Goal: Task Accomplishment & Management: Manage account settings

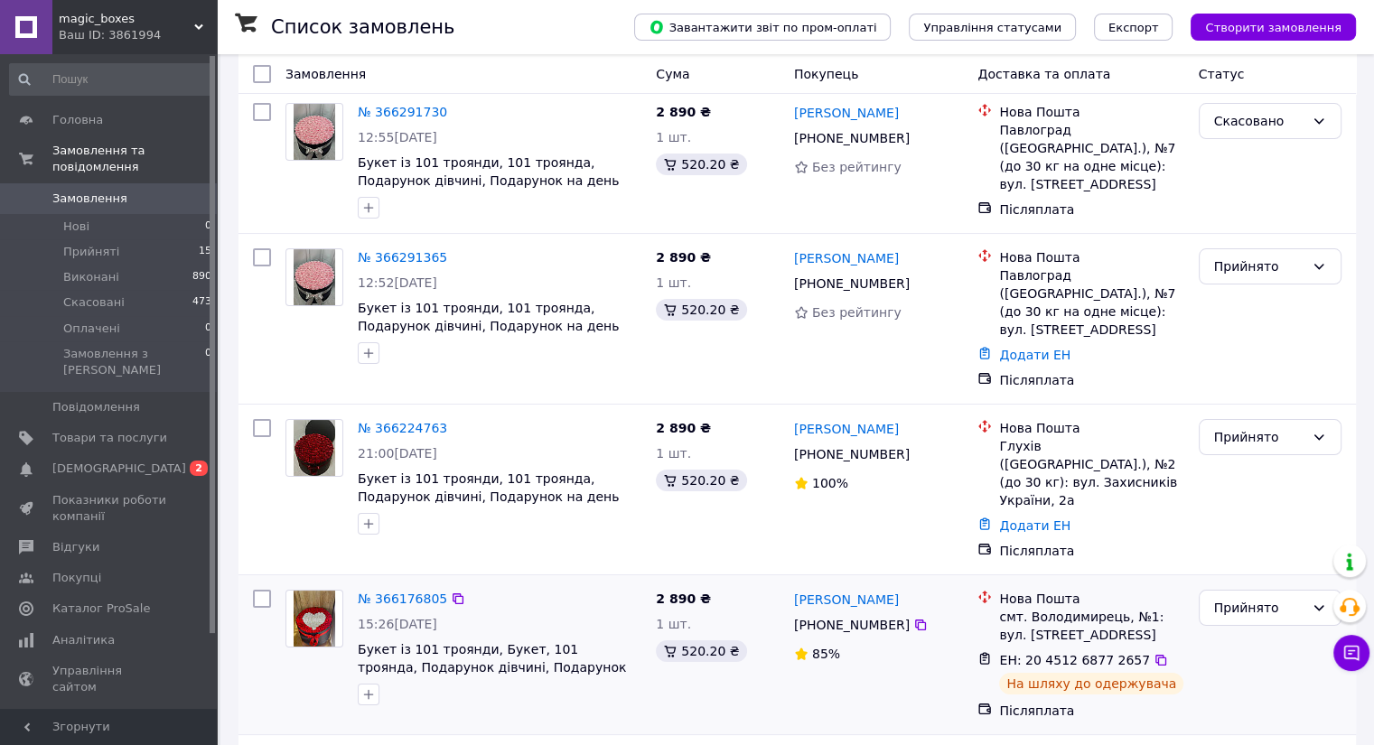
scroll to position [181, 0]
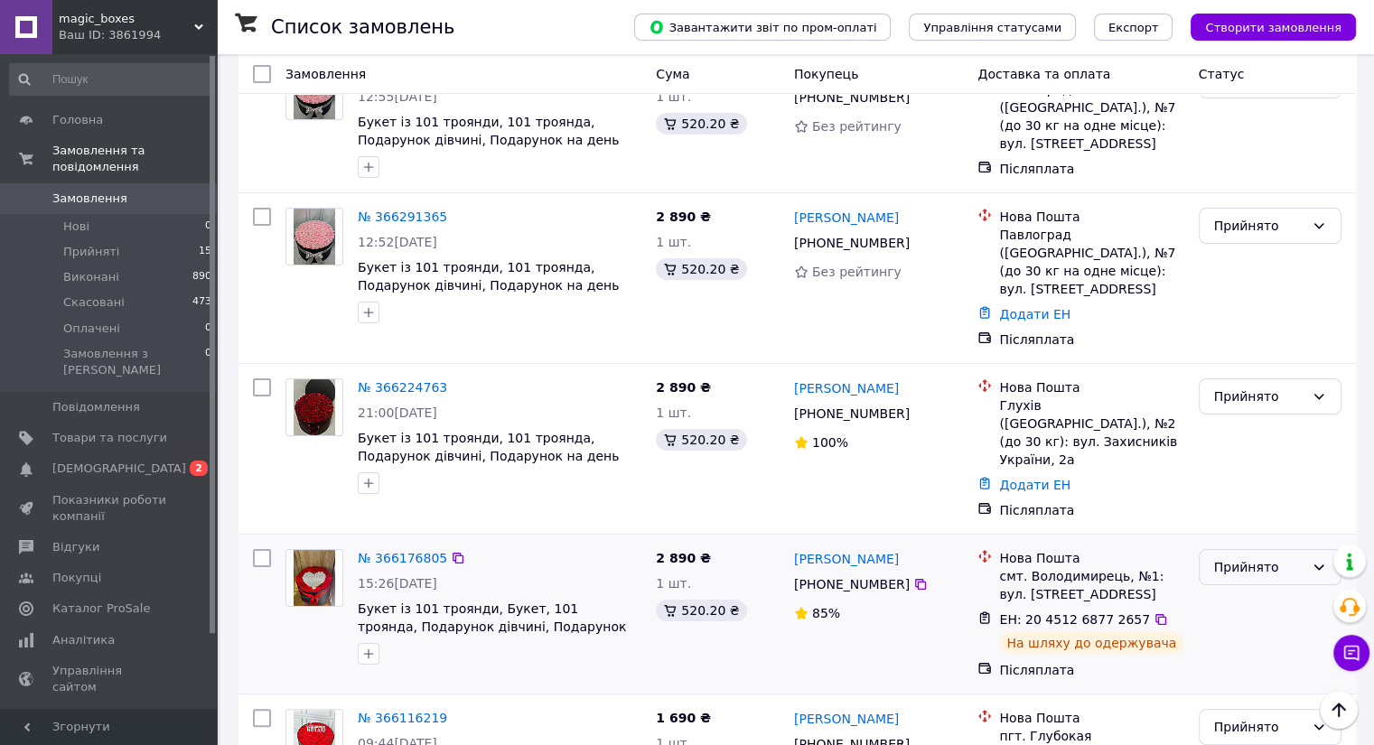
click at [1289, 557] on div "Прийнято" at bounding box center [1259, 567] width 90 height 20
click at [1222, 560] on li "Виконано" at bounding box center [1269, 555] width 141 height 33
click at [68, 461] on span "[DEMOGRAPHIC_DATA]" at bounding box center [119, 469] width 134 height 16
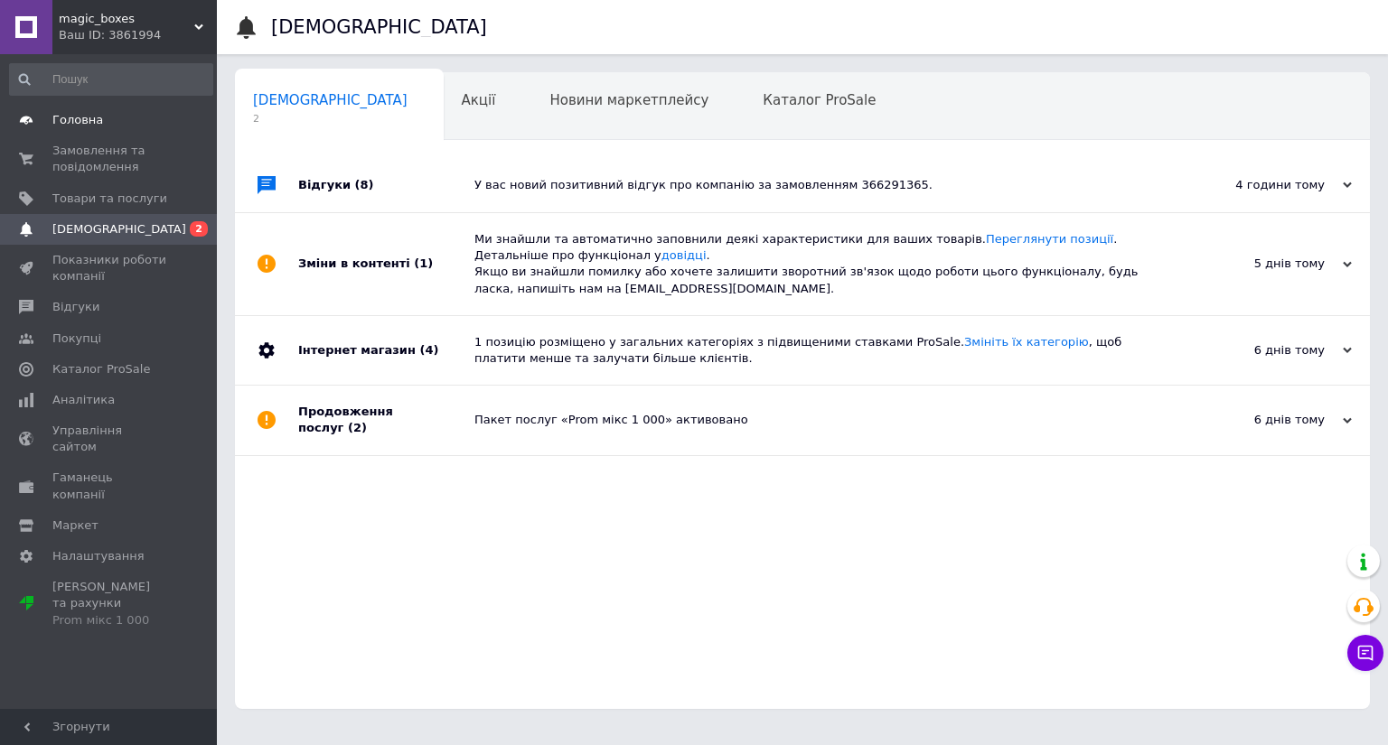
click at [78, 118] on span "Головна" at bounding box center [77, 120] width 51 height 16
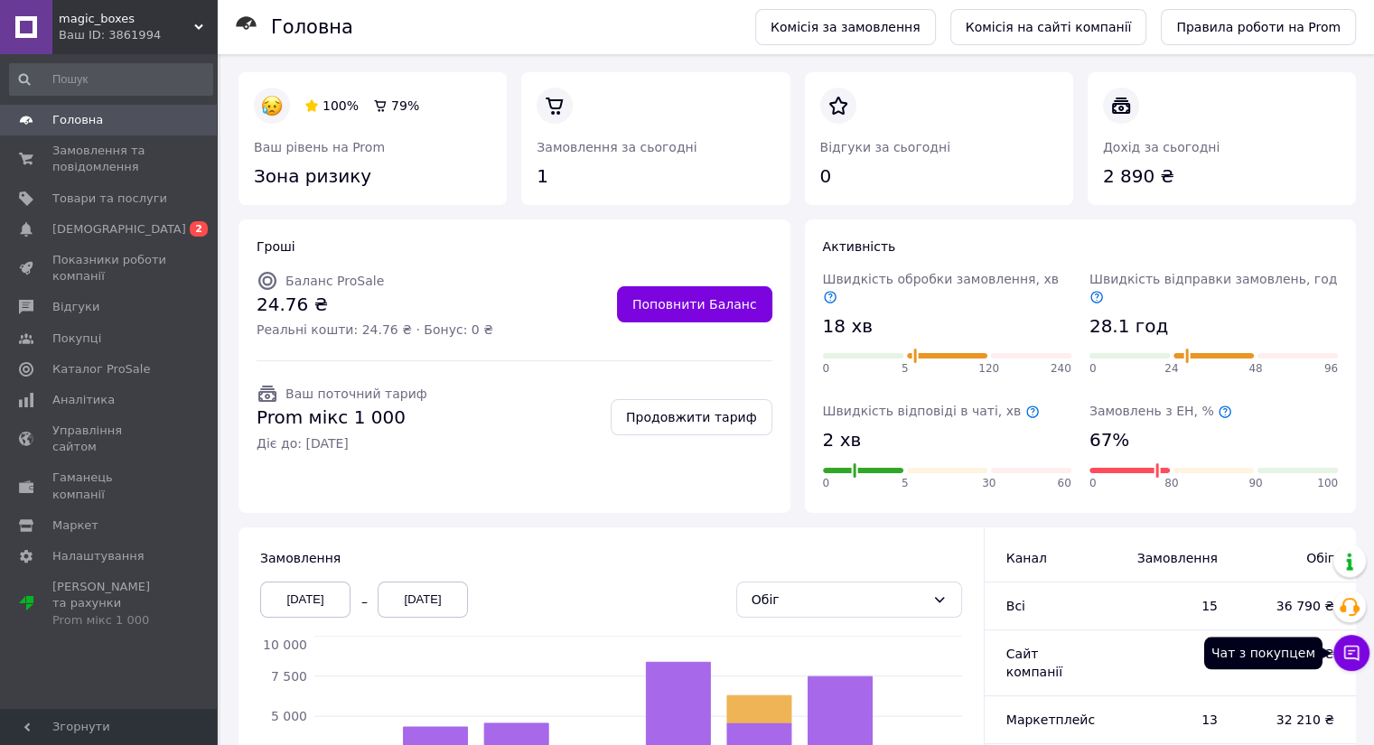
click at [1339, 665] on button "Чат з покупцем" at bounding box center [1352, 653] width 36 height 36
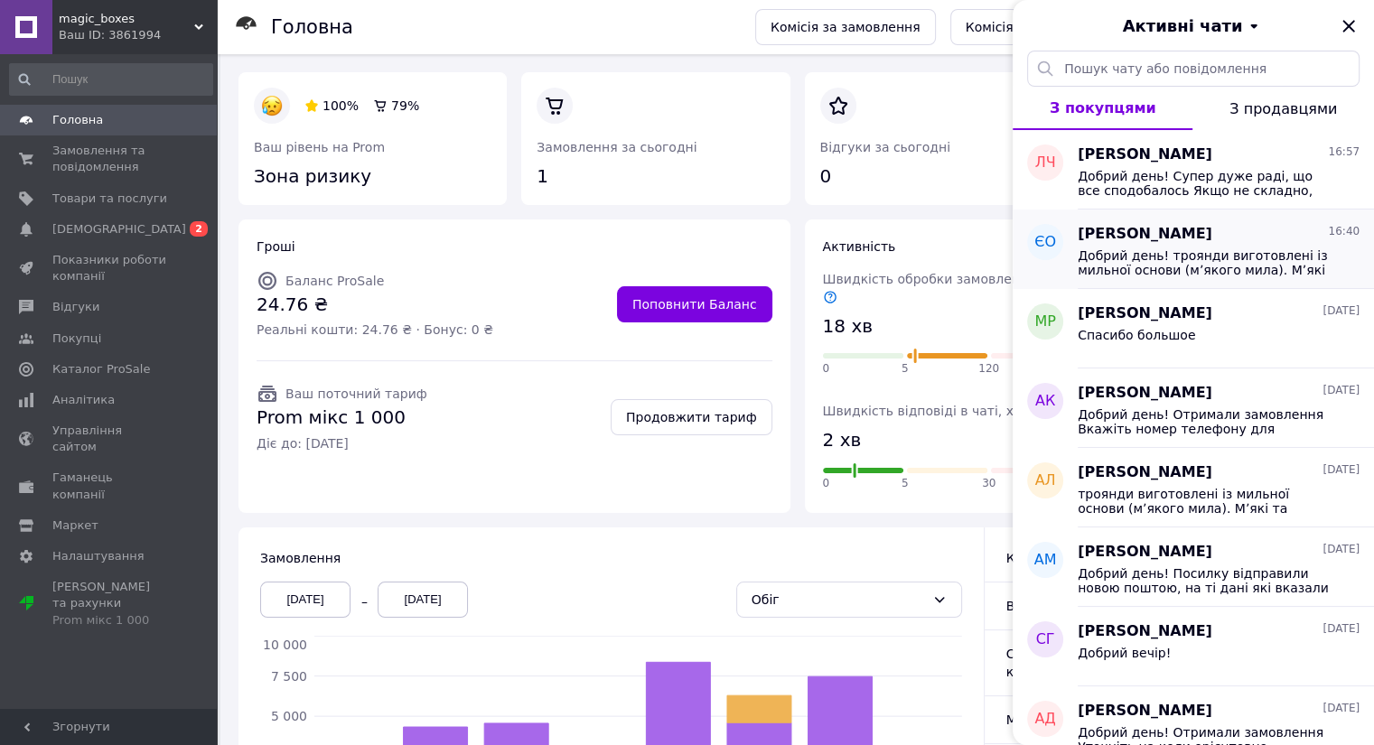
click at [1165, 239] on span "[PERSON_NAME]" at bounding box center [1145, 234] width 135 height 21
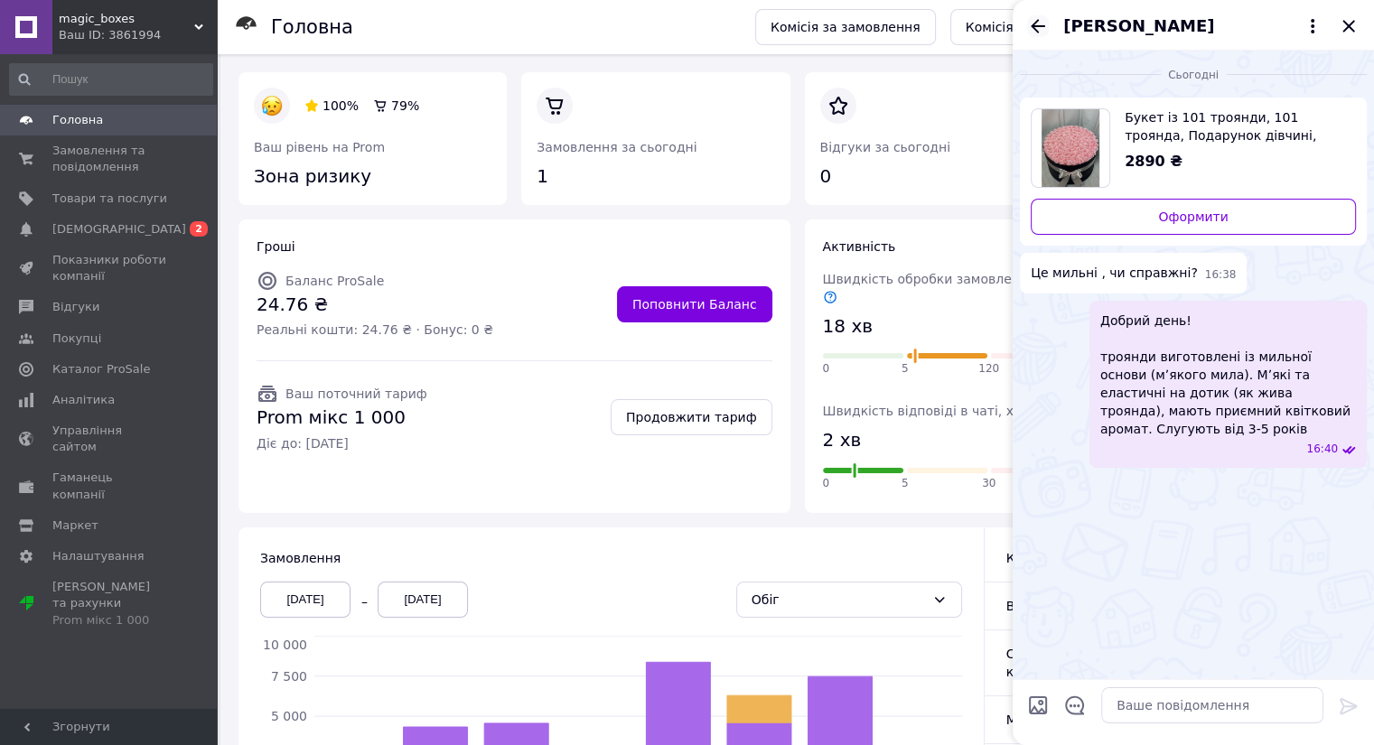
click at [1040, 23] on icon "Назад" at bounding box center [1038, 26] width 22 height 22
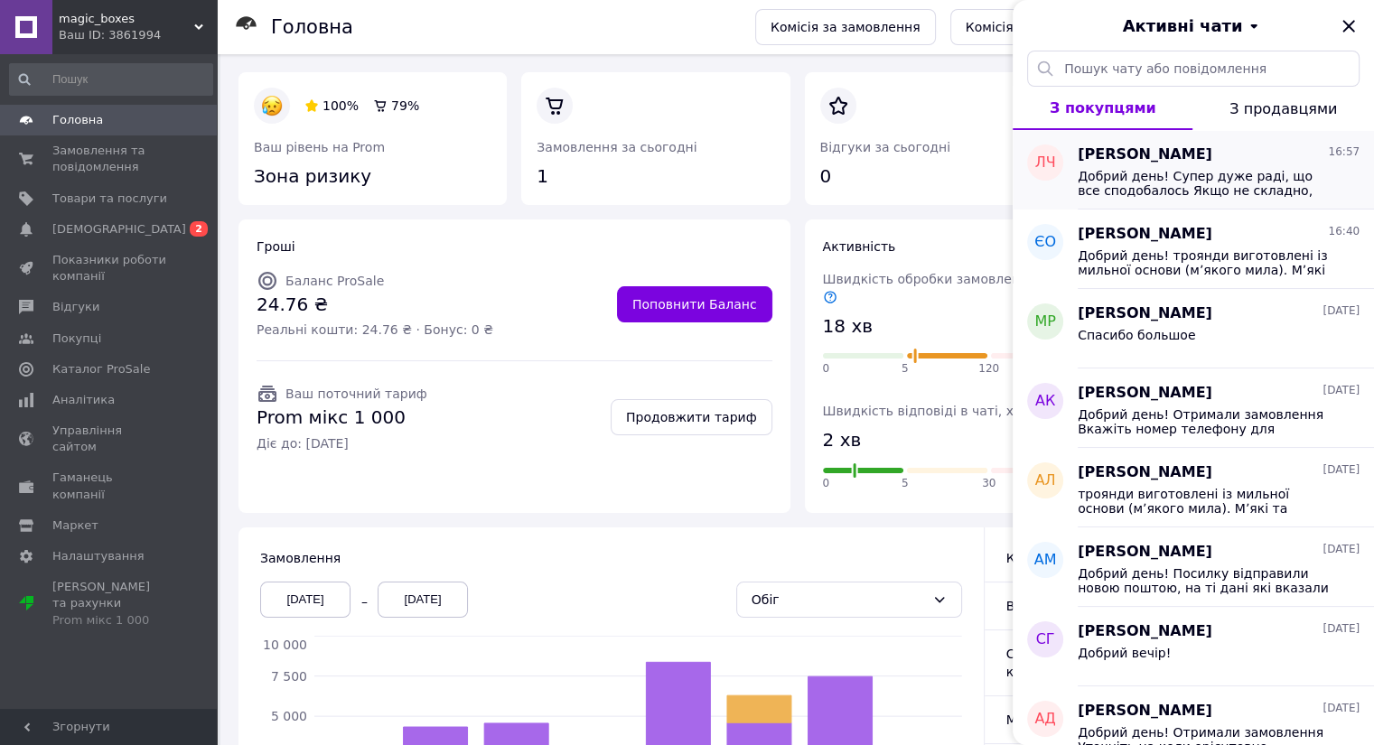
click at [1213, 200] on div "[PERSON_NAME] 16:57 Добрий день! Супер дуже раді, що все сподобалось Якщо не ск…" at bounding box center [1226, 170] width 296 height 80
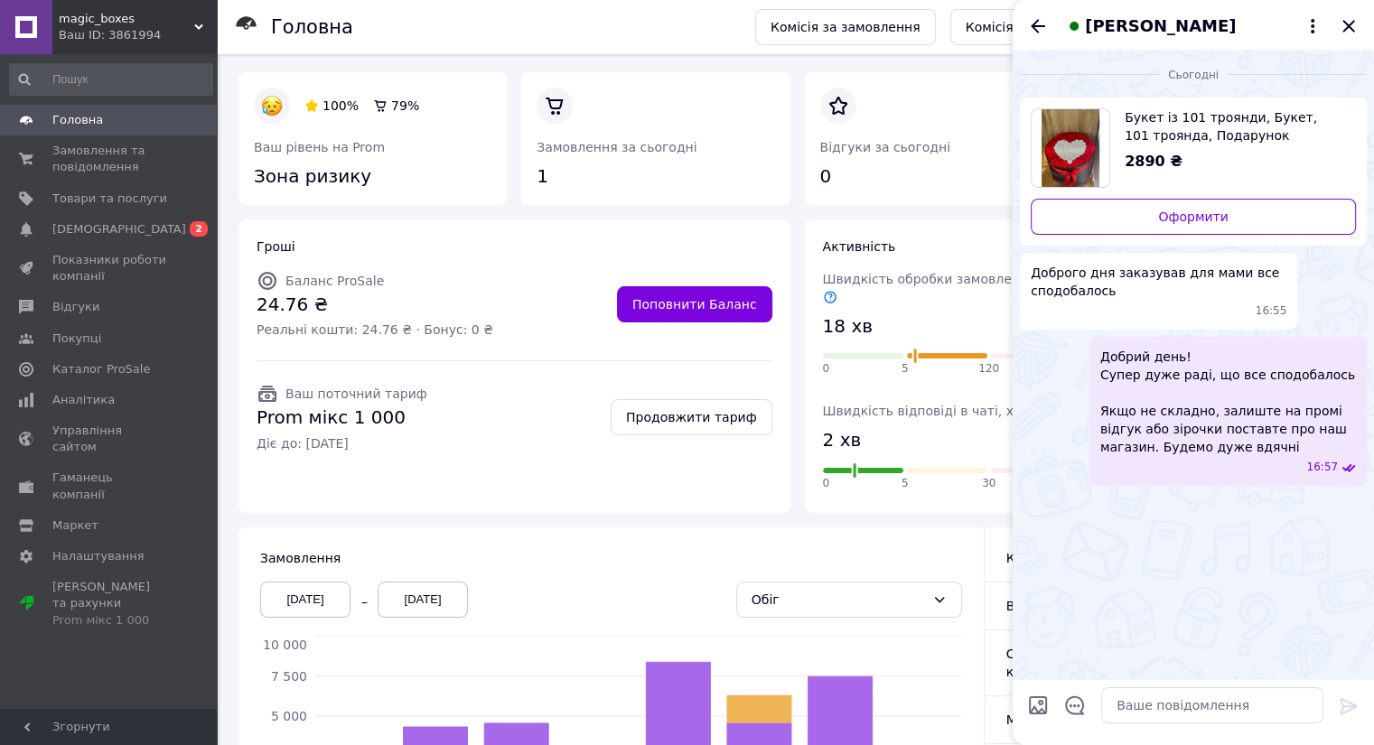
click at [1038, 23] on icon "Назад" at bounding box center [1038, 26] width 22 height 22
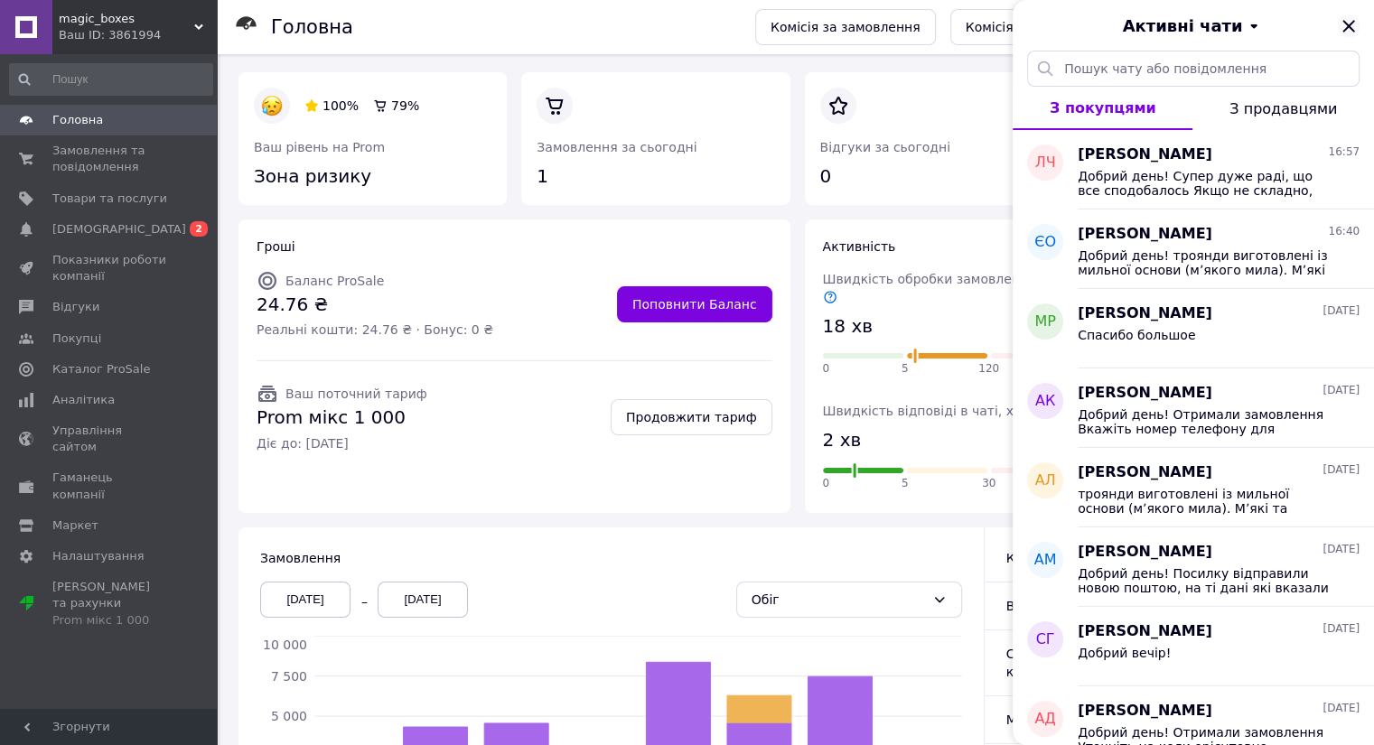
click at [1347, 34] on icon "Закрити" at bounding box center [1349, 26] width 22 height 22
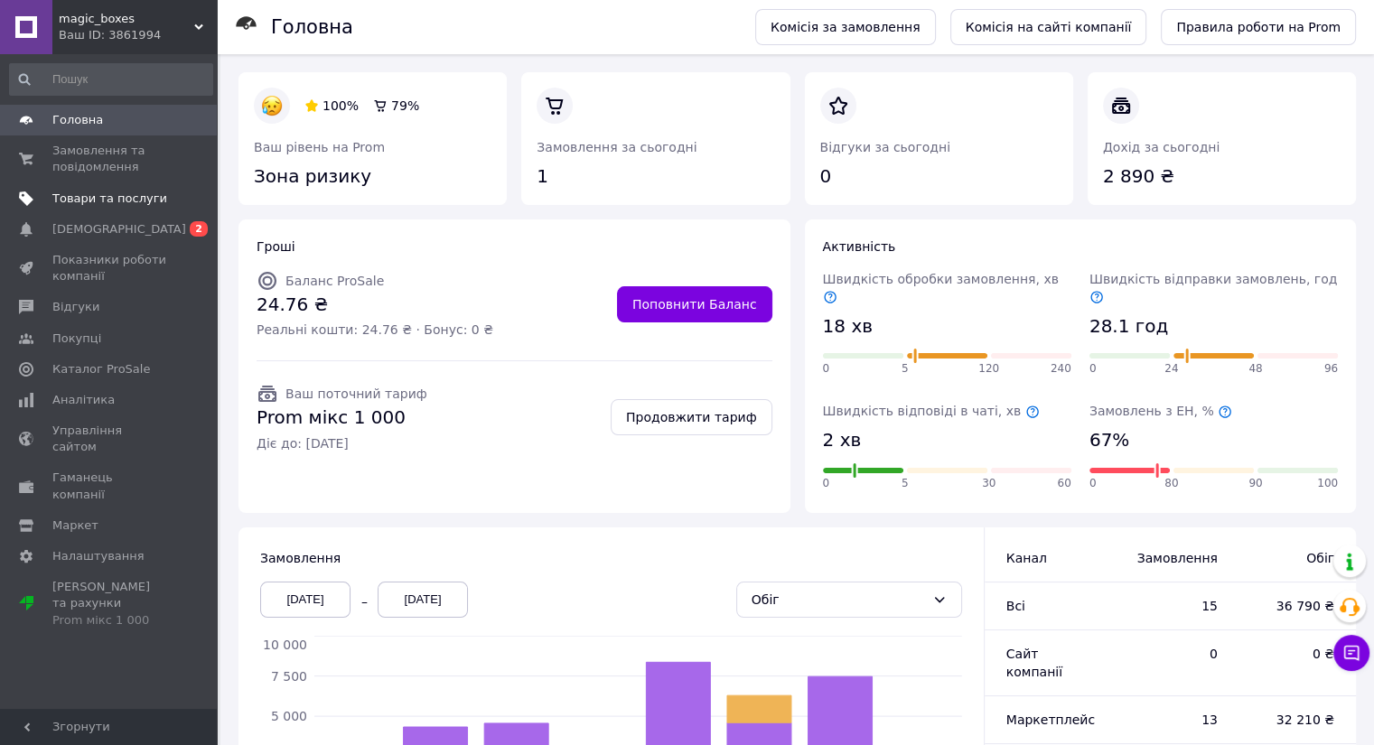
click at [98, 196] on span "Товари та послуги" at bounding box center [109, 199] width 115 height 16
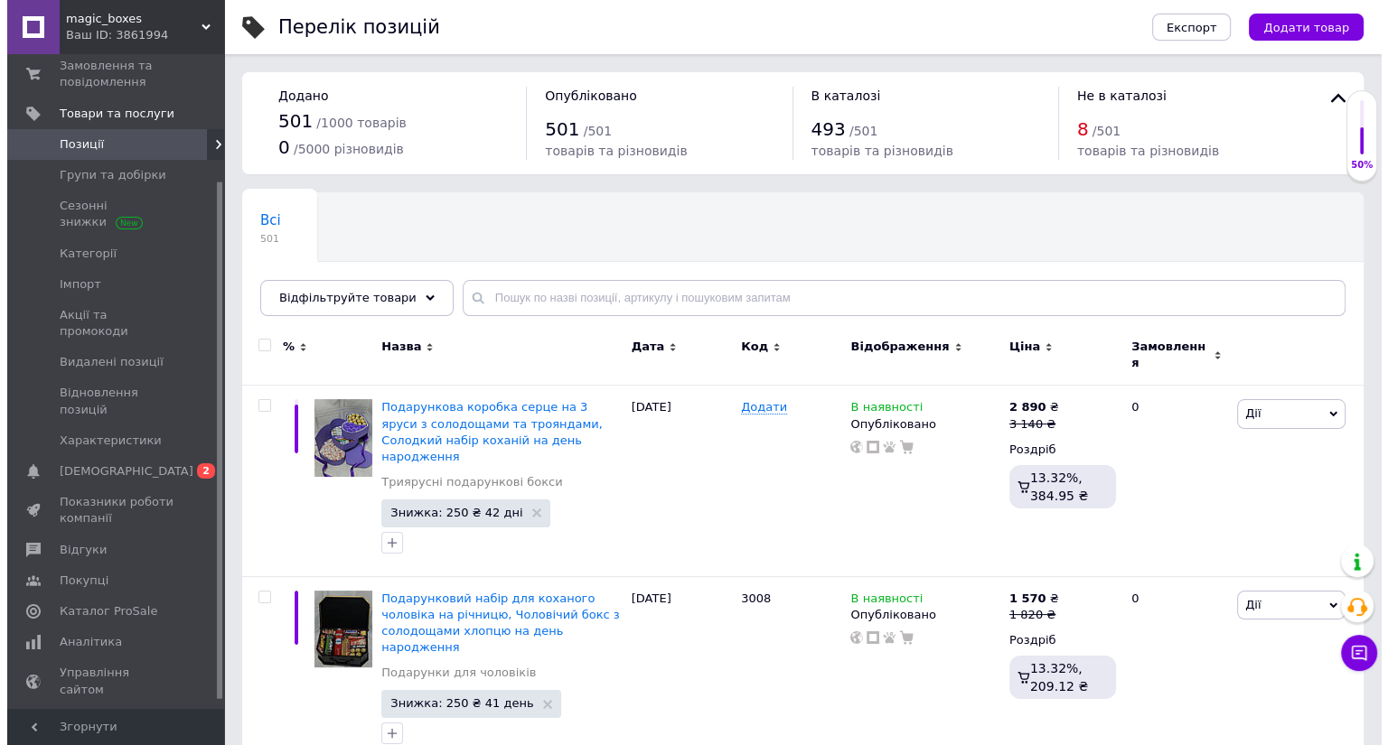
scroll to position [172, 0]
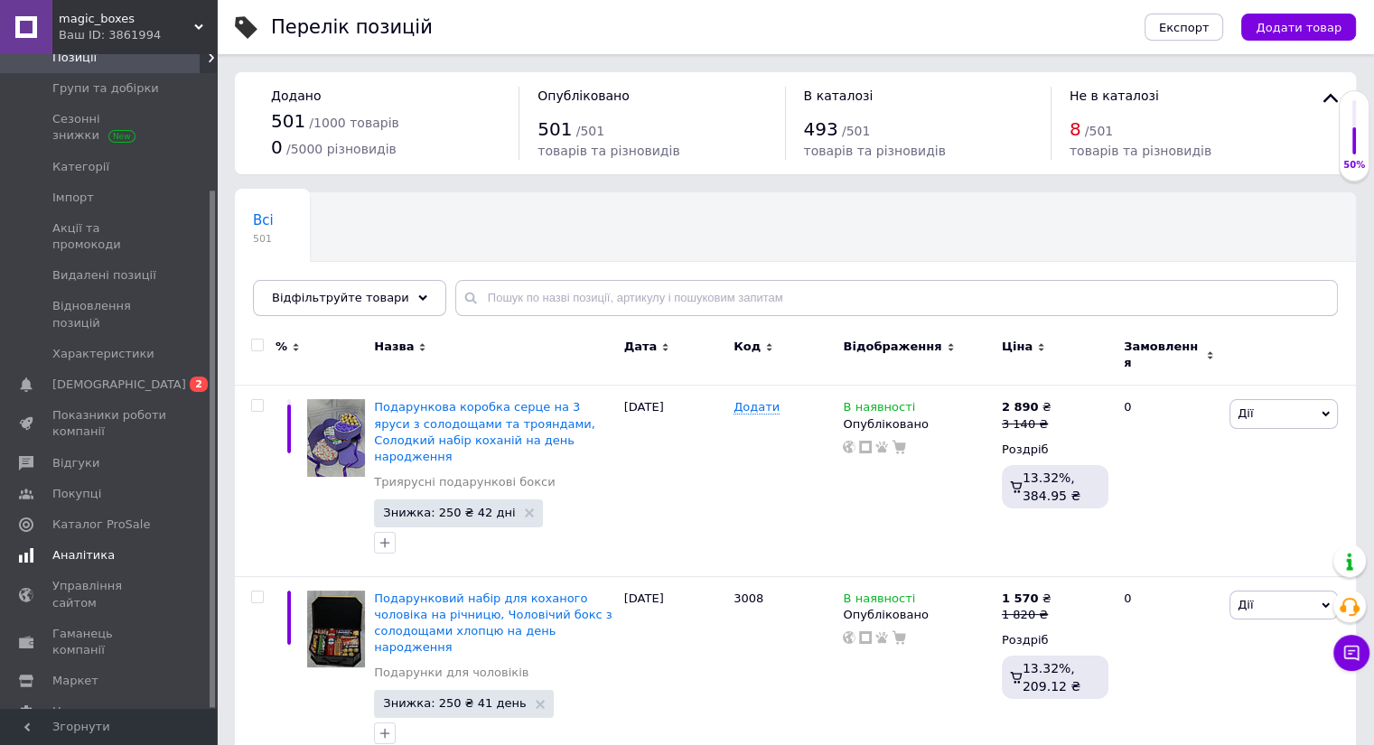
click at [76, 548] on span "Аналітика" at bounding box center [83, 556] width 62 height 16
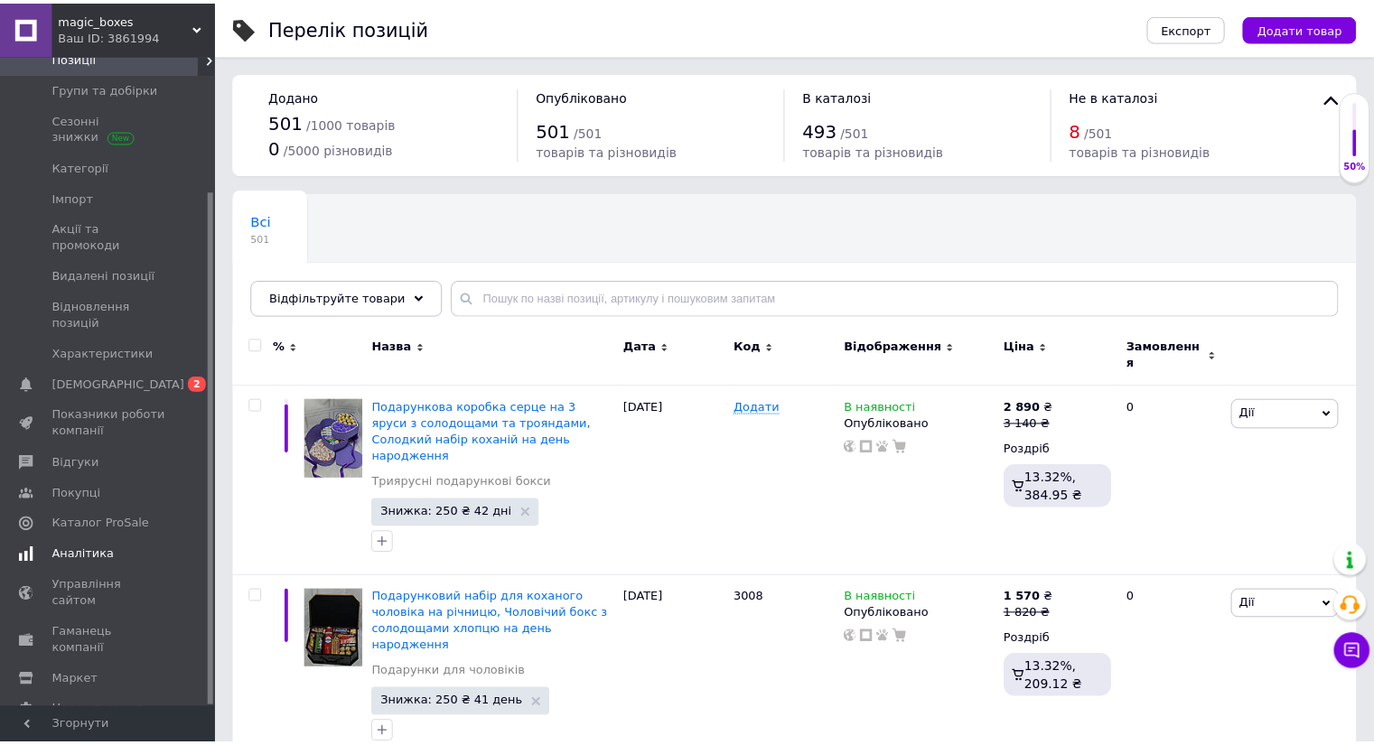
scroll to position [81, 0]
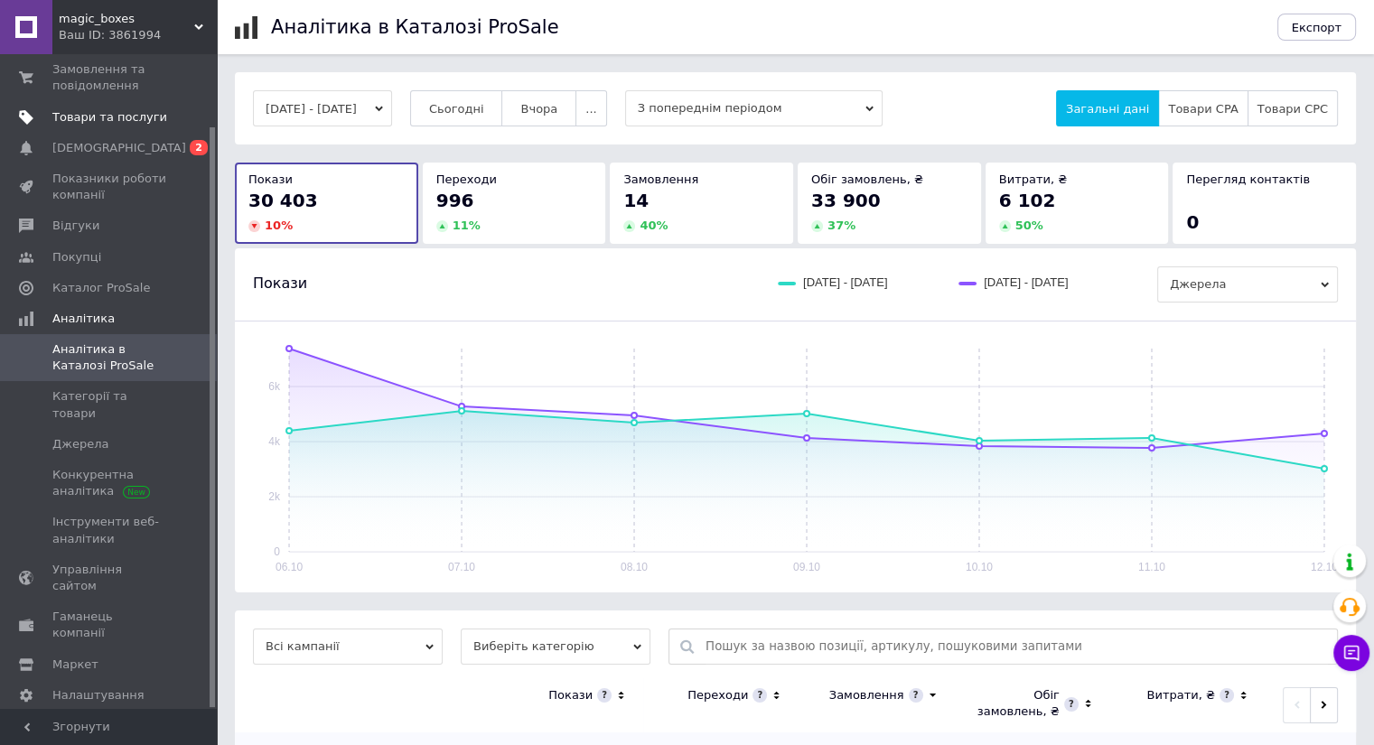
click at [101, 117] on span "Товари та послуги" at bounding box center [109, 117] width 115 height 16
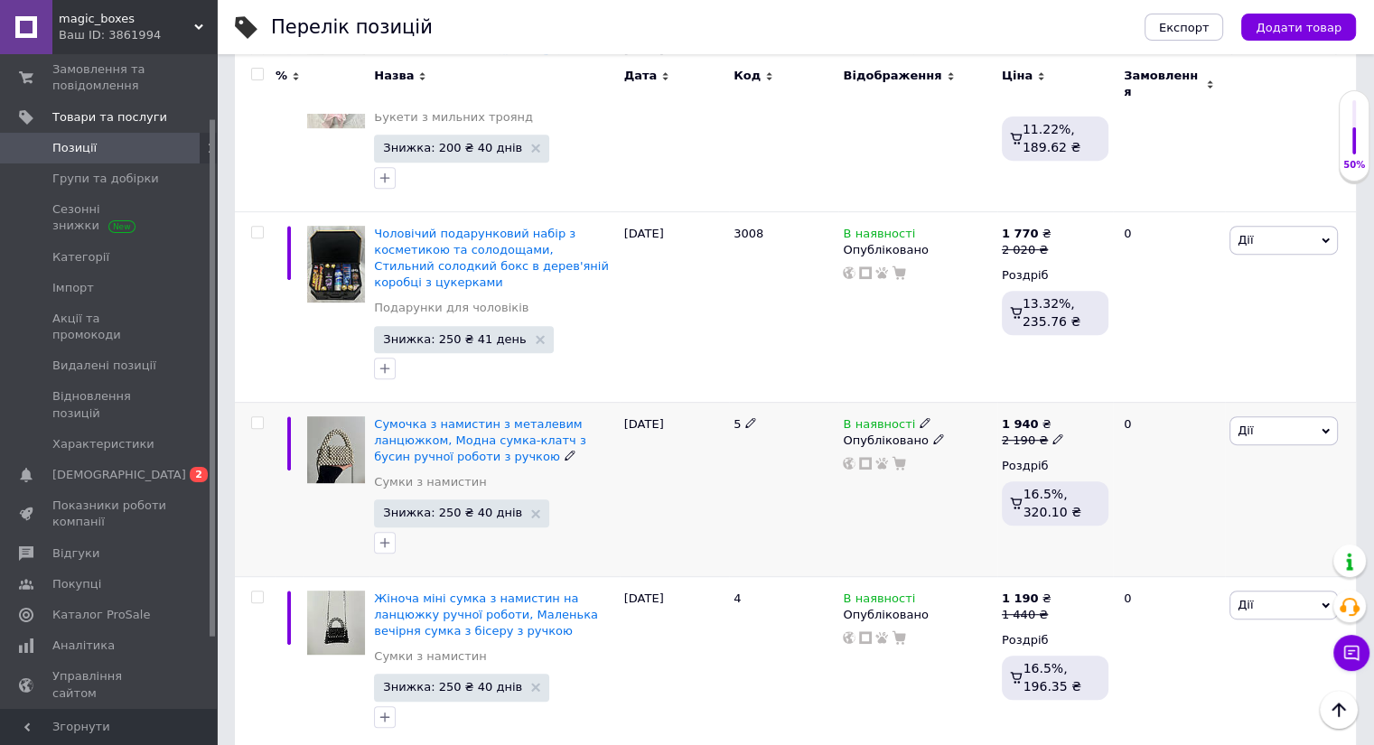
scroll to position [813, 0]
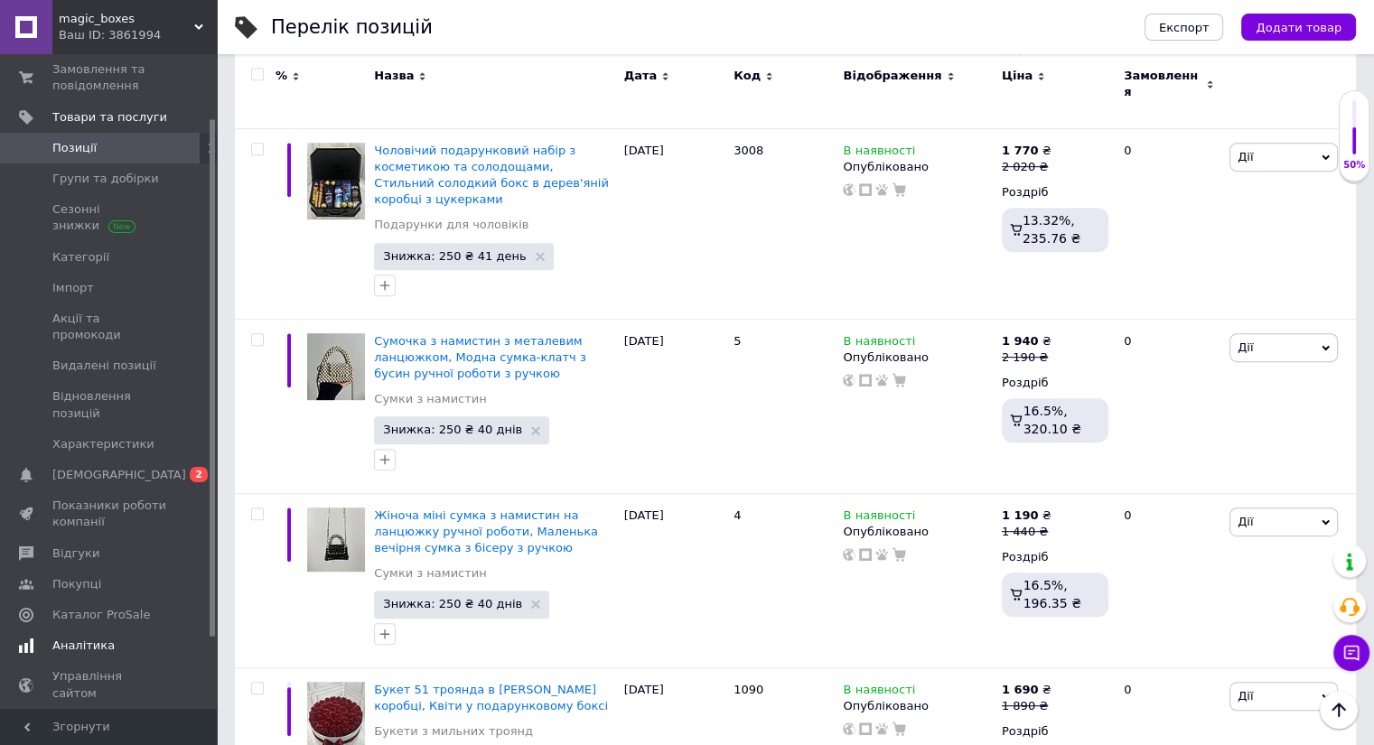
click at [103, 638] on span "Аналітика" at bounding box center [83, 646] width 62 height 16
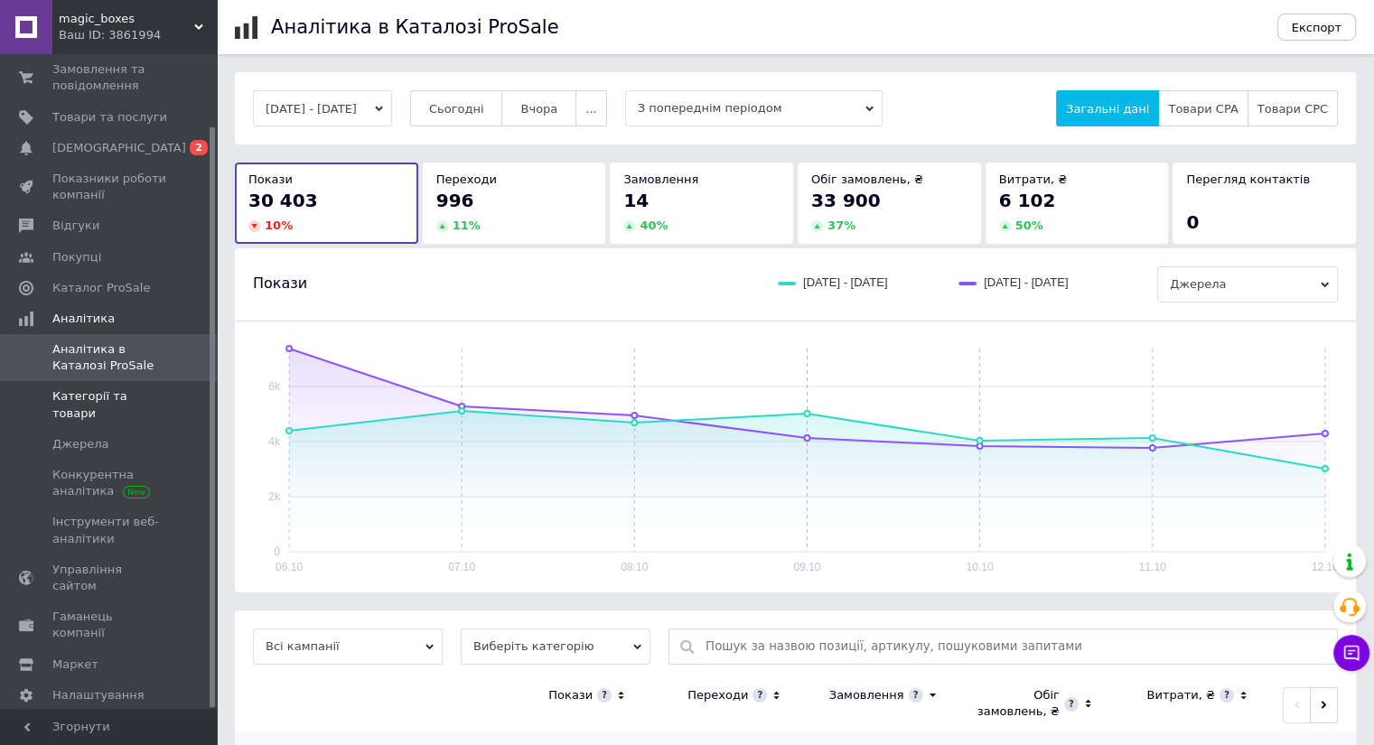
click at [145, 400] on span "Категорії та товари" at bounding box center [109, 404] width 115 height 33
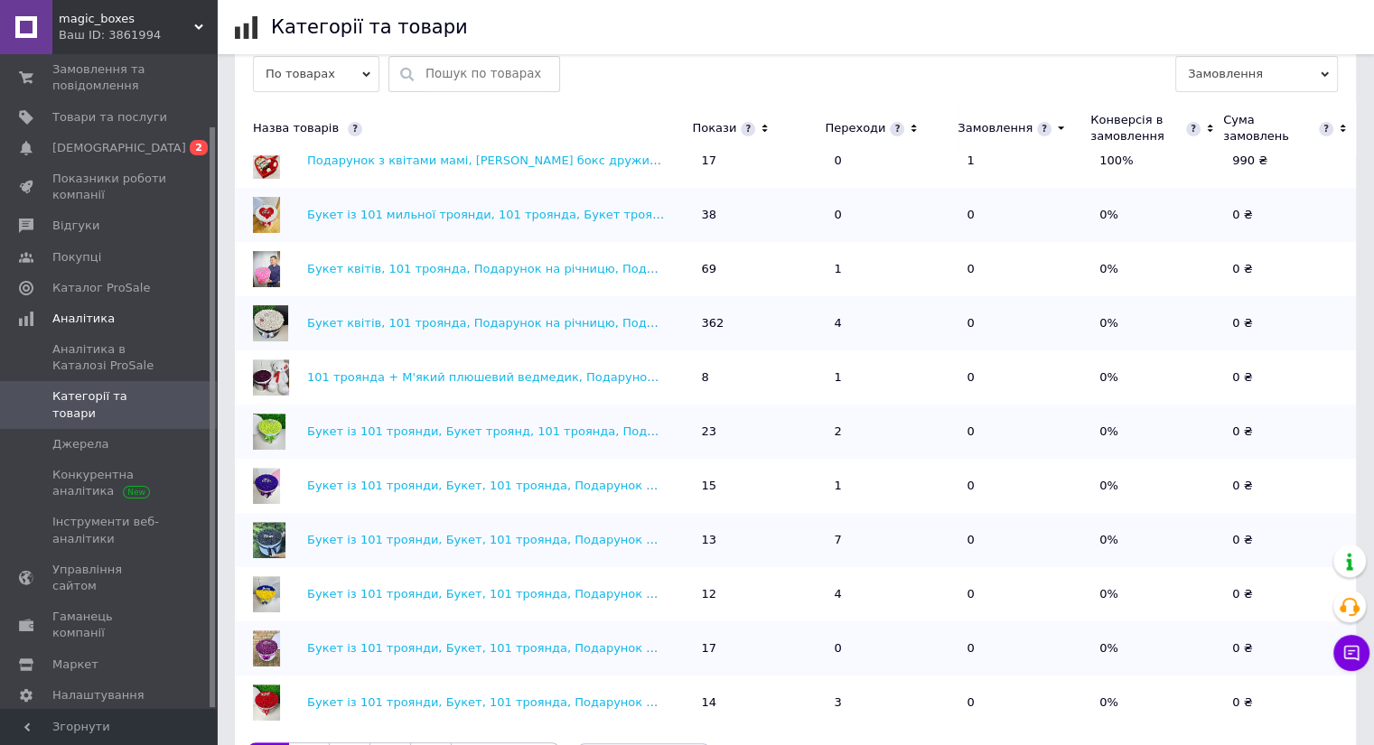
scroll to position [628, 0]
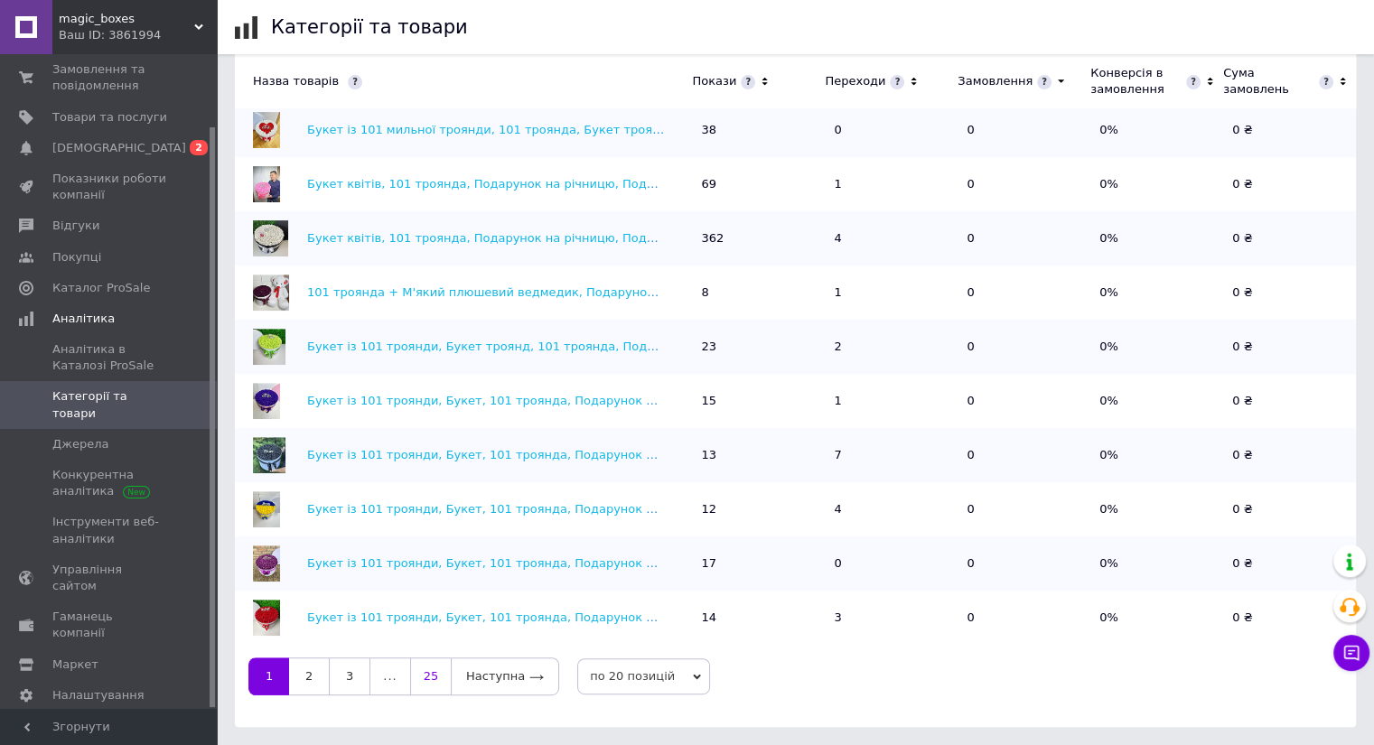
click at [431, 680] on link "25" at bounding box center [430, 677] width 41 height 38
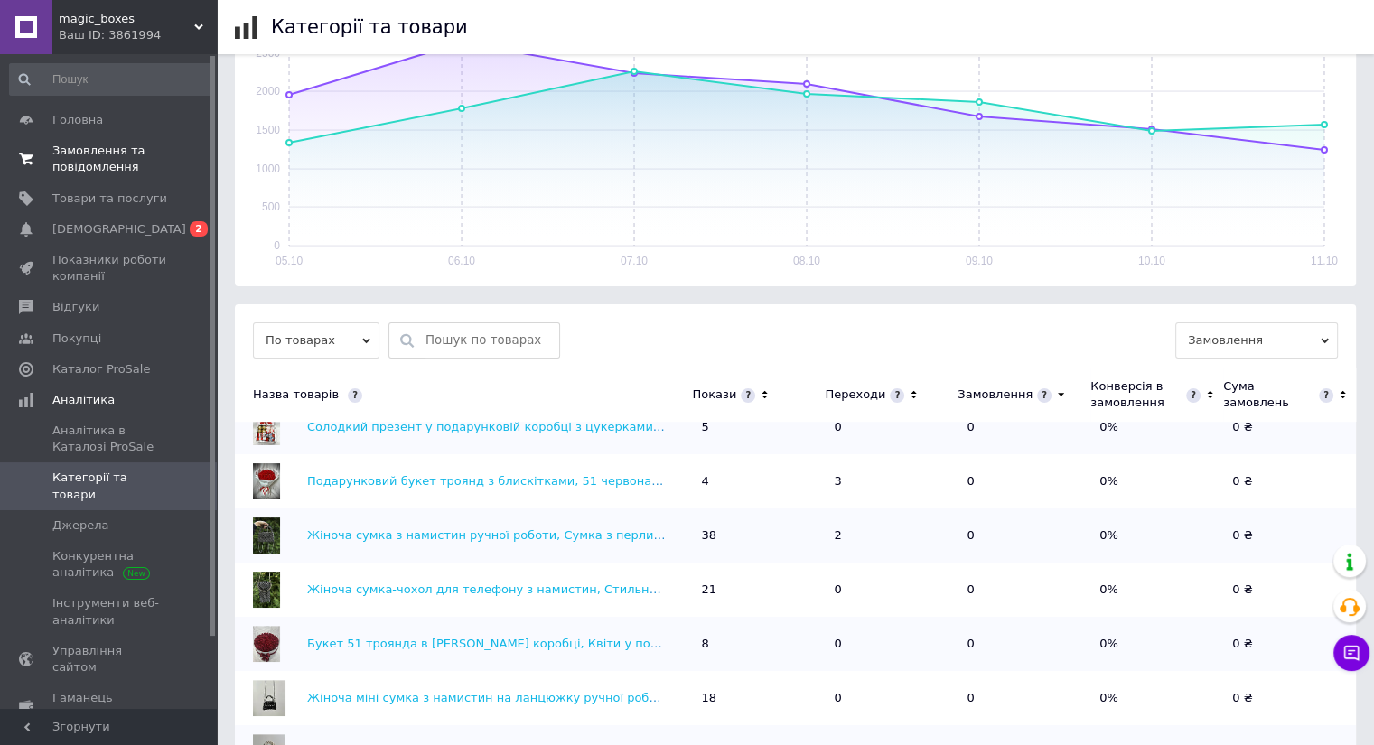
scroll to position [267, 0]
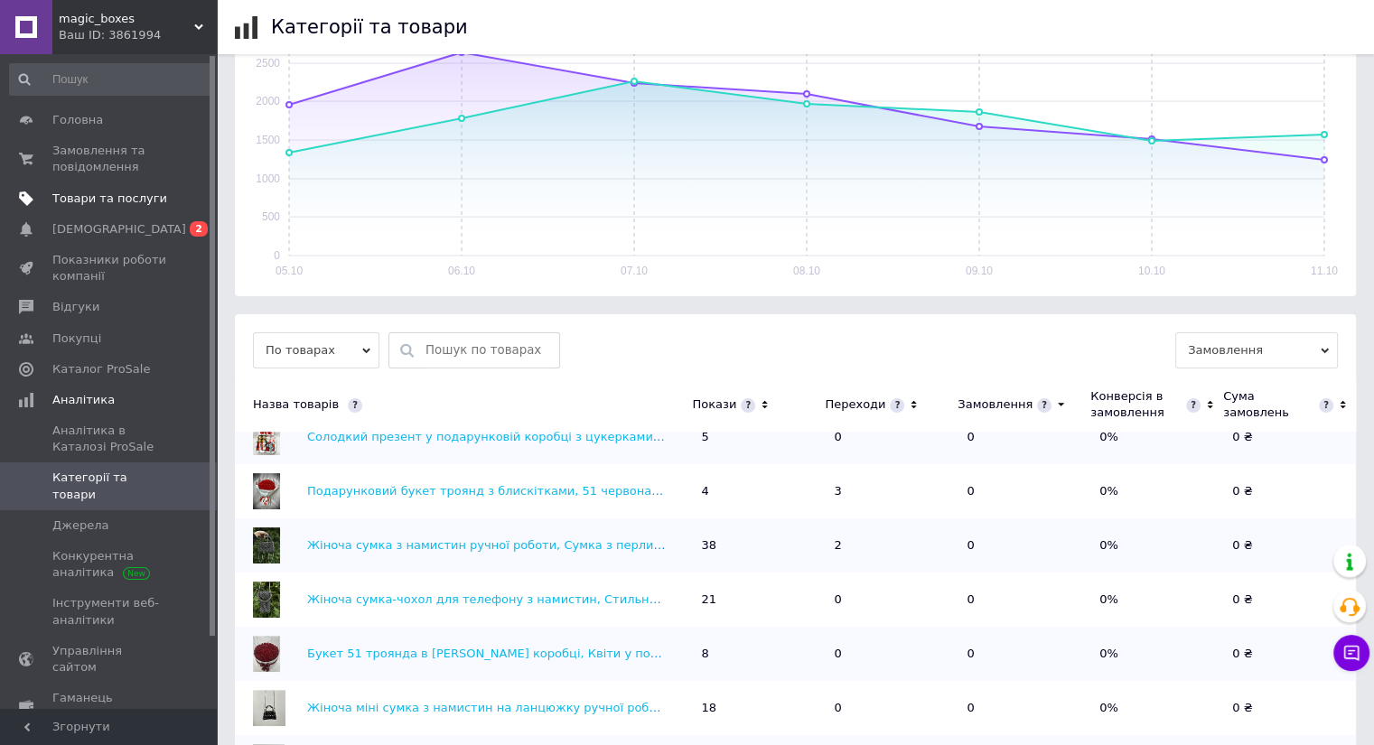
click at [70, 197] on span "Товари та послуги" at bounding box center [109, 199] width 115 height 16
